Goal: Task Accomplishment & Management: Manage account settings

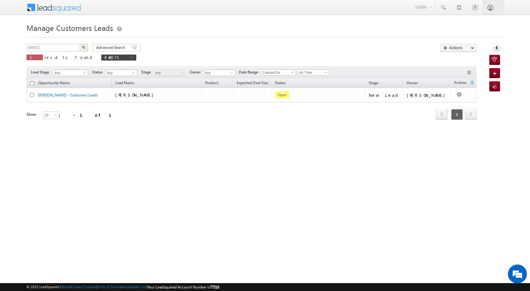
click at [24, 50] on body "Menu [PERSON_NAME] [PERSON_NAME] a2@ks erve." at bounding box center [265, 89] width 530 height 179
type input "859943"
click at [84, 44] on button "button" at bounding box center [83, 48] width 8 height 8
drag, startPoint x: 51, startPoint y: 44, endPoint x: 14, endPoint y: 48, distance: 38.1
click at [14, 48] on body "Menu [PERSON_NAME] [PERSON_NAME] a2@ks erve." at bounding box center [265, 89] width 530 height 179
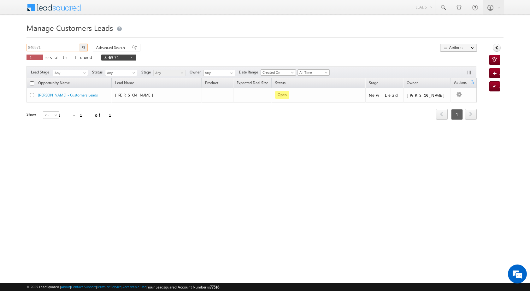
paste input "59943"
type input "859943"
click at [83, 48] on img "button" at bounding box center [83, 47] width 3 height 3
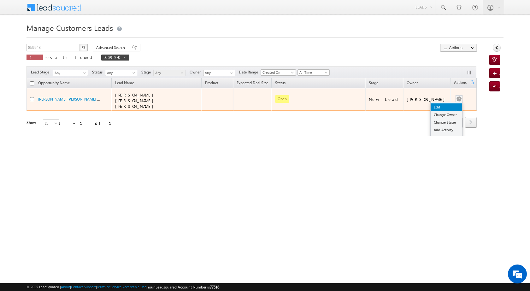
click at [444, 103] on link "Edit" at bounding box center [447, 107] width 32 height 8
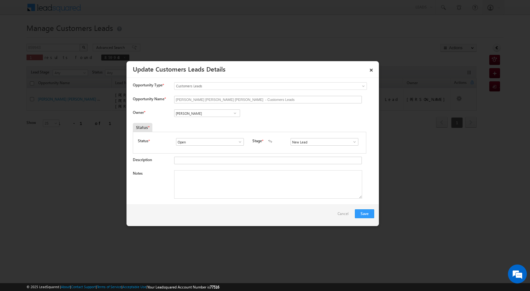
click at [232, 111] on span at bounding box center [235, 113] width 6 height 5
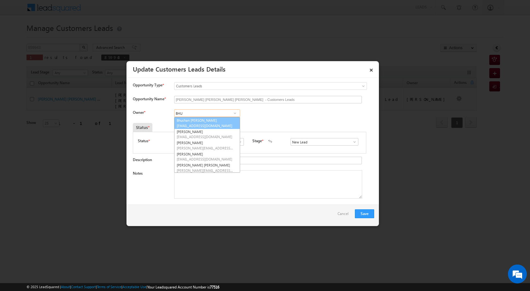
click at [214, 122] on link "Bhushan Samadhan Pawar bhushan.pawar@sgrlimited.in" at bounding box center [207, 123] width 66 height 12
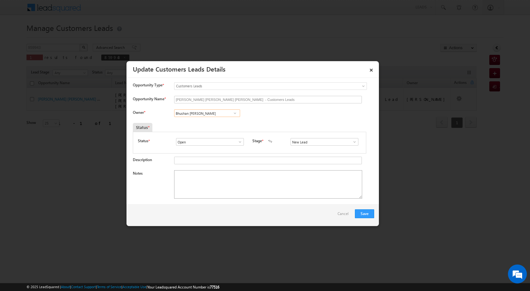
type input "Bhushan Samadhan Pawar"
click at [251, 185] on textarea "Notes" at bounding box center [268, 184] width 188 height 28
click at [194, 184] on textarea "Notes" at bounding box center [268, 184] width 188 height 28
paste textarea "PROPERTY VAILUE RENOVETION 5 LAC PV LOAN AMOUNT 5 LAC FBERICTION BUSINESS INCOM…"
type textarea "PROPERTY VAILUE RENOVETION 5 LAC PV LOAN AMOUNT 5 LAC FBERICTION BUSINESS INCOM…"
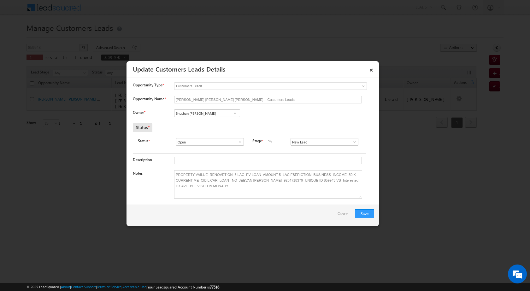
click at [352, 142] on span at bounding box center [354, 141] width 6 height 5
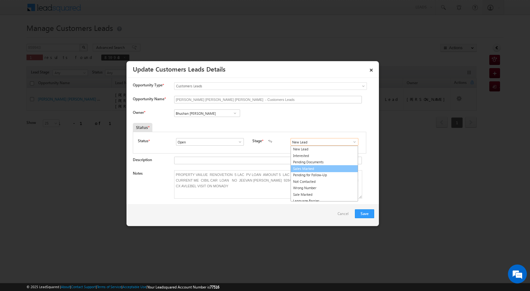
click at [316, 171] on link "Sales Marked" at bounding box center [323, 168] width 67 height 7
type input "Sales Marked"
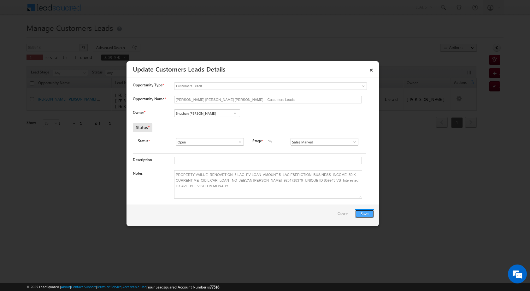
click at [368, 215] on button "Save" at bounding box center [364, 213] width 19 height 9
